Goal: Use online tool/utility

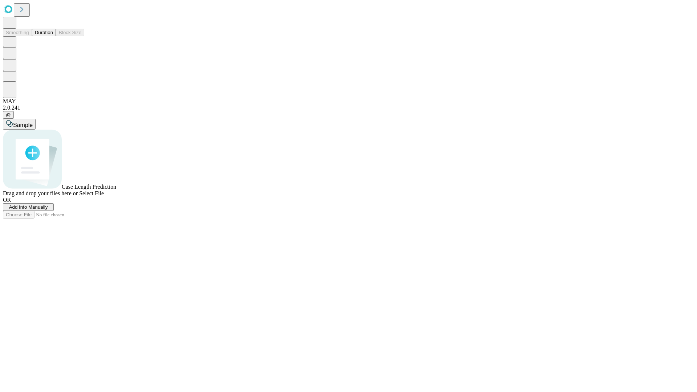
click at [53, 36] on button "Duration" at bounding box center [44, 33] width 24 height 8
click at [104, 196] on span "Select File" at bounding box center [91, 193] width 25 height 6
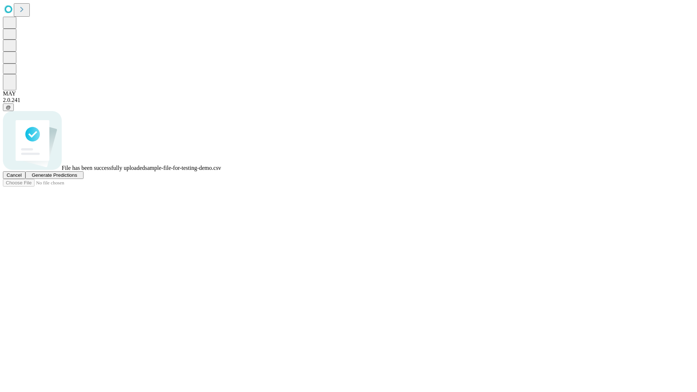
click at [77, 178] on span "Generate Predictions" at bounding box center [54, 174] width 45 height 5
